Goal: Task Accomplishment & Management: Manage account settings

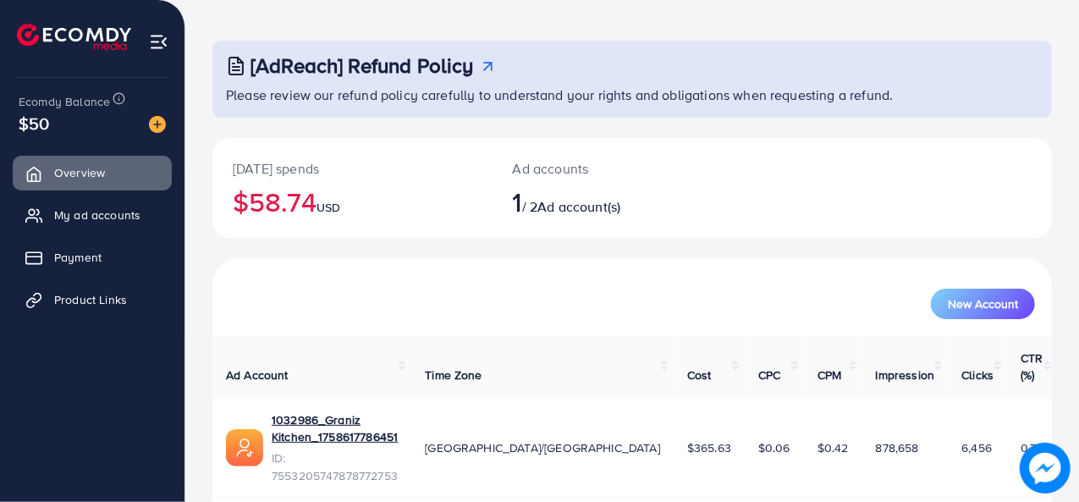
scroll to position [80, 0]
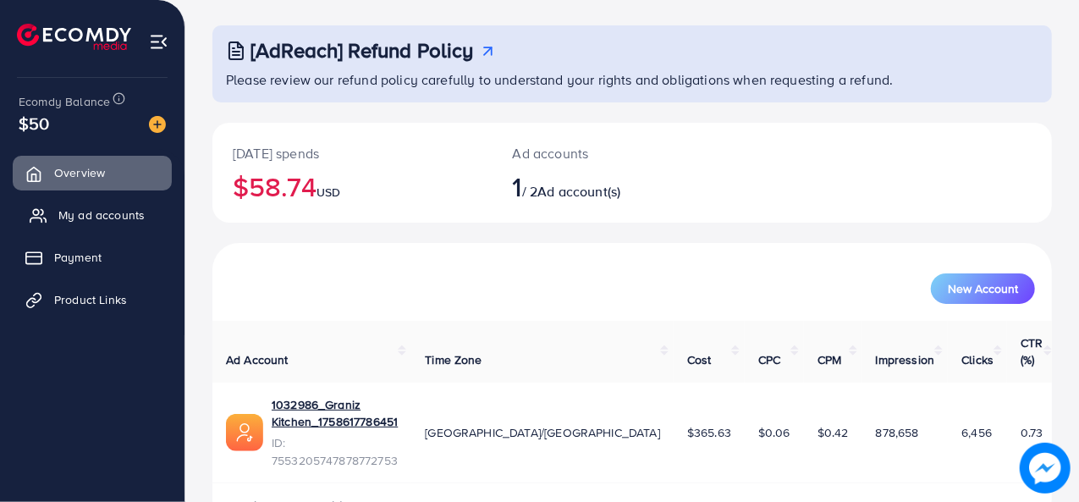
click at [74, 200] on link "My ad accounts" at bounding box center [92, 215] width 159 height 34
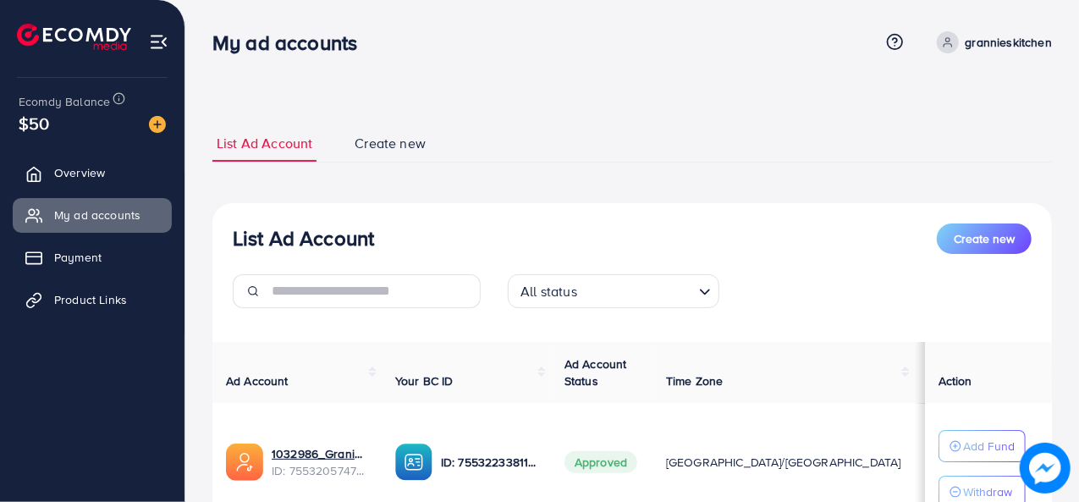
scroll to position [113, 0]
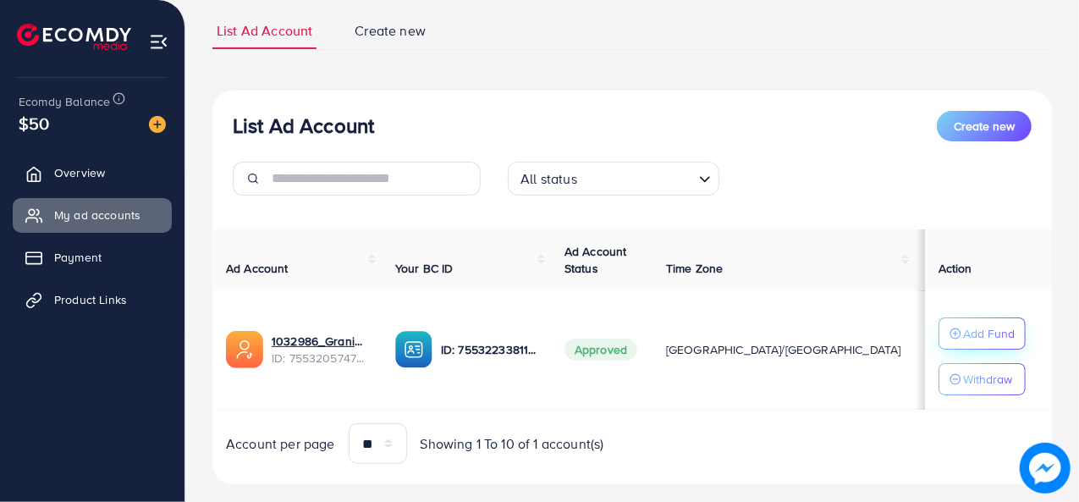
click at [950, 329] on icon "button" at bounding box center [956, 334] width 12 height 12
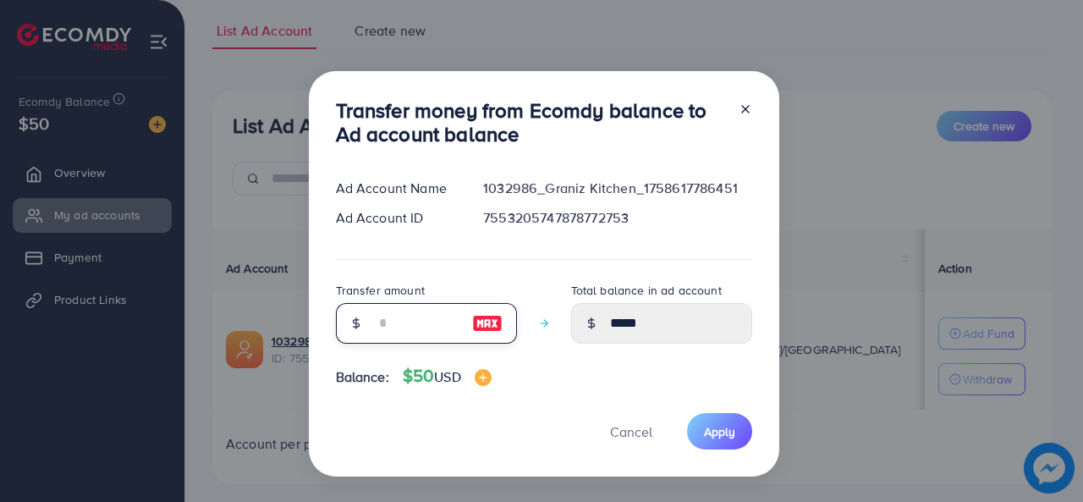
click at [392, 308] on input "number" at bounding box center [417, 323] width 85 height 41
click at [416, 377] on h4 "$50 USD" at bounding box center [447, 376] width 89 height 21
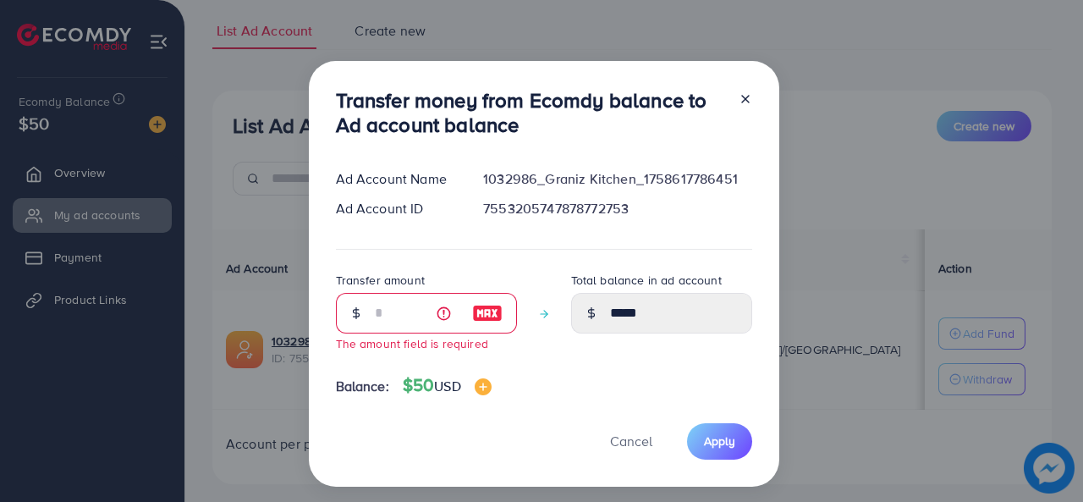
click at [416, 376] on h4 "$50 USD" at bounding box center [447, 385] width 89 height 21
click at [417, 383] on h4 "$50 USD" at bounding box center [447, 385] width 89 height 21
click at [416, 382] on h4 "$50 USD" at bounding box center [447, 385] width 89 height 21
drag, startPoint x: 430, startPoint y: 385, endPoint x: 406, endPoint y: 377, distance: 24.9
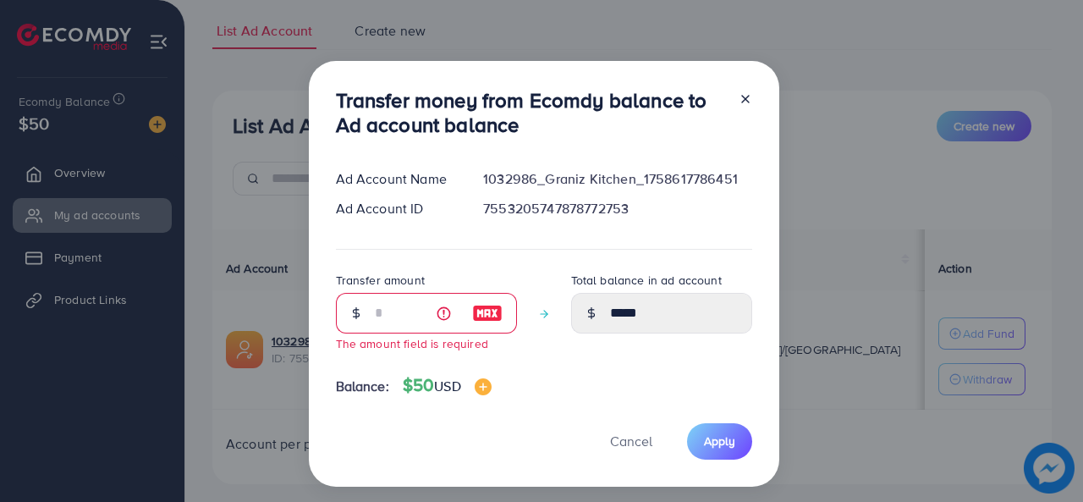
click at [394, 392] on div "Balance: $50 USD" at bounding box center [544, 389] width 416 height 28
copy h4 "$50"
click at [403, 317] on input "number" at bounding box center [417, 313] width 85 height 41
paste input "**"
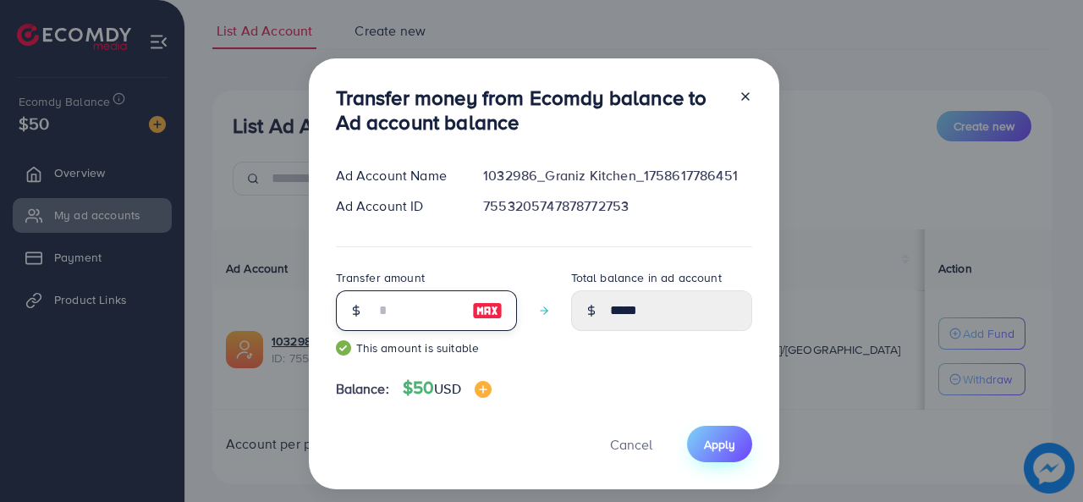
type input "**"
drag, startPoint x: 721, startPoint y: 443, endPoint x: 721, endPoint y: 428, distance: 15.2
click at [721, 440] on span "Apply" at bounding box center [719, 444] width 31 height 17
